Goal: Check status: Check status

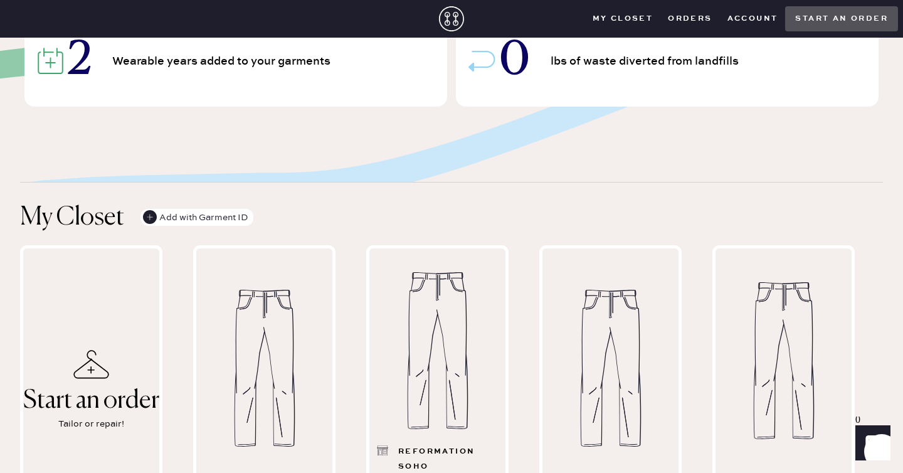
scroll to position [704, 0]
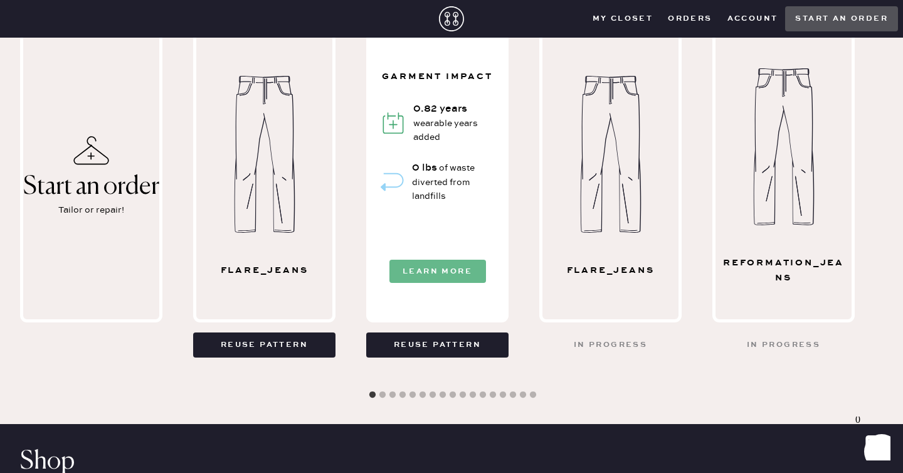
click at [422, 266] on button "Learn More" at bounding box center [438, 271] width 97 height 23
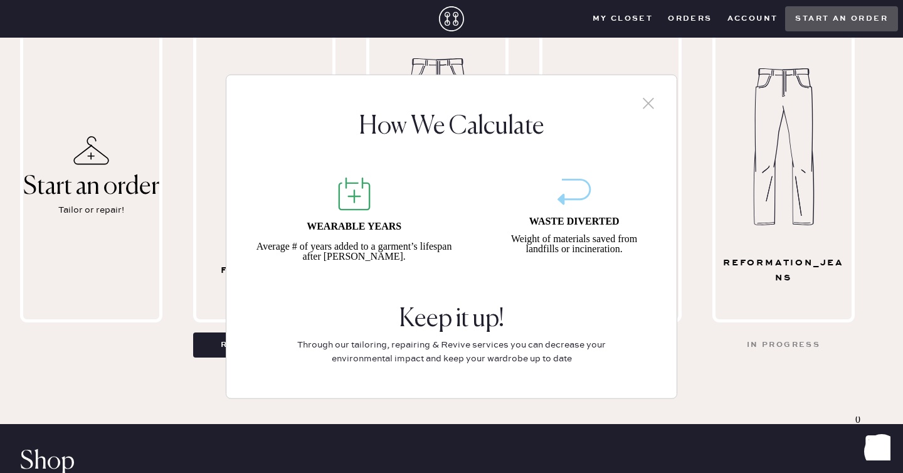
click at [646, 103] on use at bounding box center [648, 103] width 11 height 11
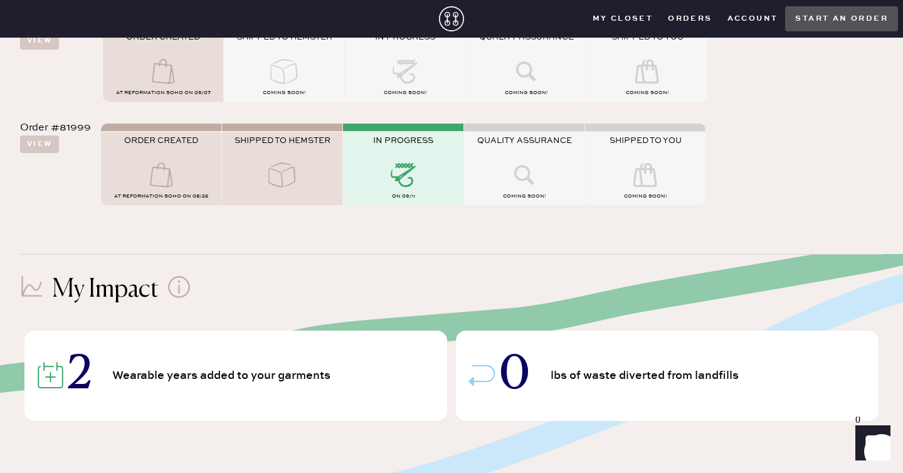
scroll to position [0, 0]
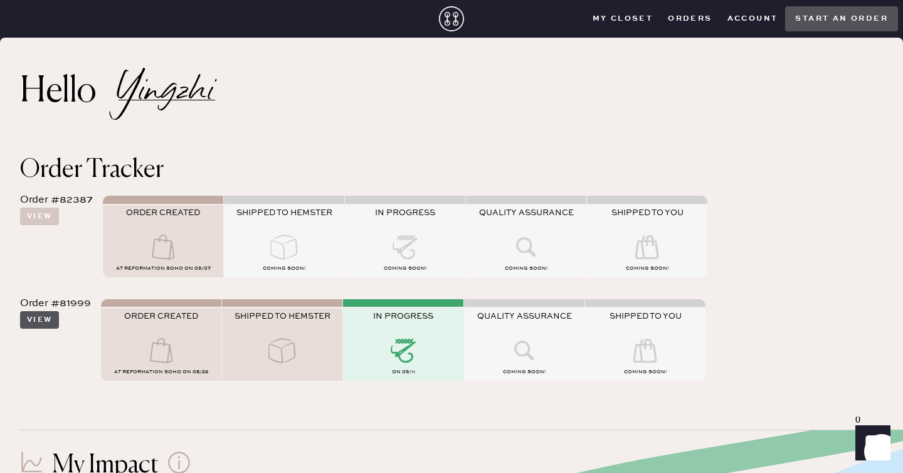
click at [50, 319] on button "View" at bounding box center [39, 320] width 39 height 18
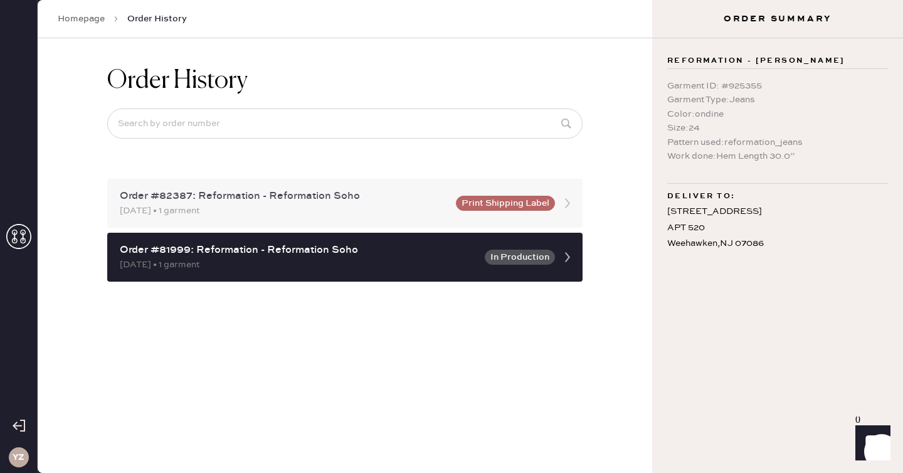
click at [290, 212] on div "[DATE] • 1 garment" at bounding box center [284, 211] width 329 height 14
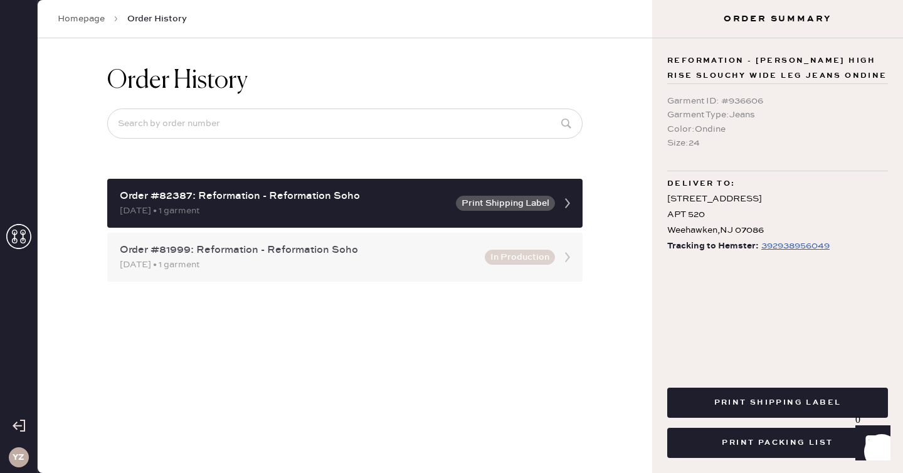
click at [266, 273] on div "Order #81999: Reformation - Reformation Soho [DATE] • 1 garment In Production" at bounding box center [344, 257] width 475 height 49
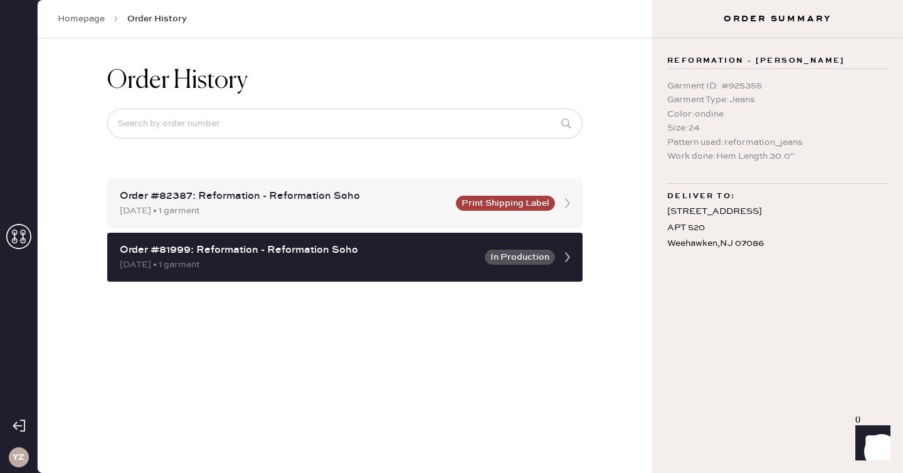
click at [28, 243] on use at bounding box center [18, 236] width 25 height 25
